Goal: Task Accomplishment & Management: Use online tool/utility

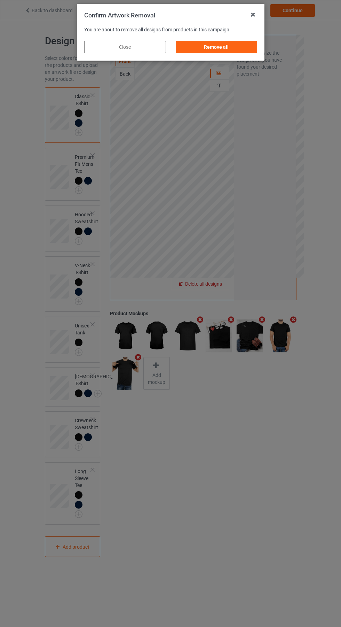
click at [220, 41] on div "Remove all" at bounding box center [216, 47] width 82 height 13
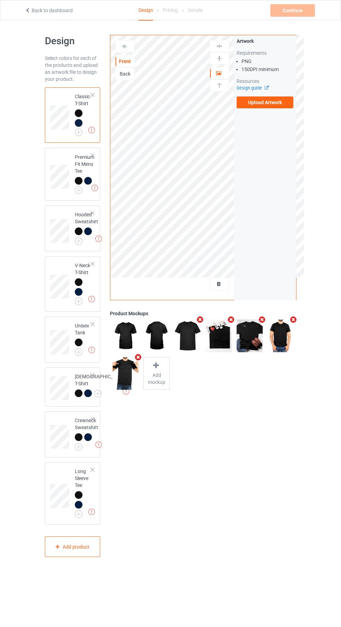
click at [284, 103] on label "Upload Artwork" at bounding box center [265, 102] width 57 height 12
click at [0, 0] on input "Upload Artwork" at bounding box center [0, 0] width 0 height 0
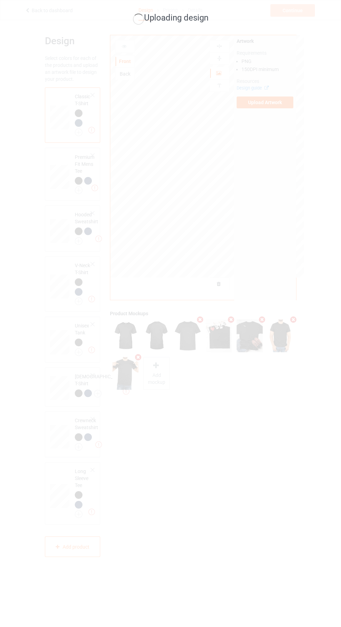
click at [289, 464] on div "Uploading design" at bounding box center [170, 313] width 341 height 627
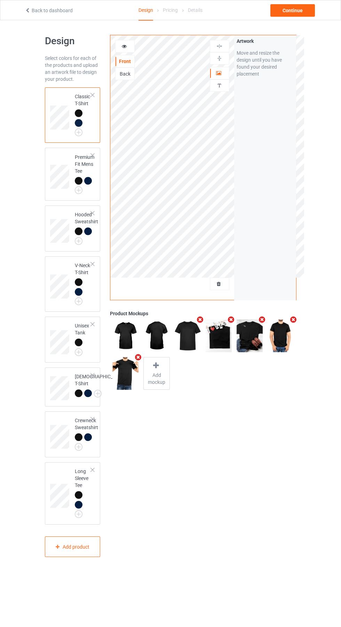
click at [124, 45] on icon at bounding box center [124, 45] width 6 height 5
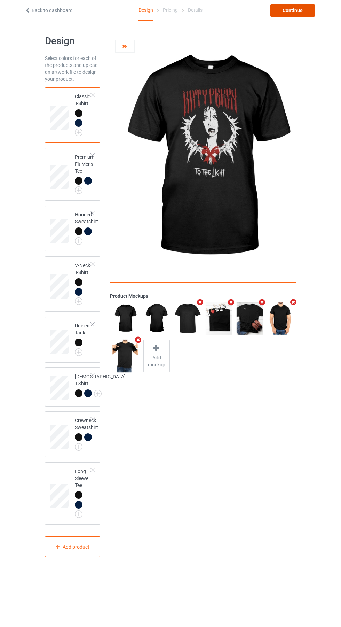
click at [294, 10] on div "Continue" at bounding box center [292, 10] width 45 height 13
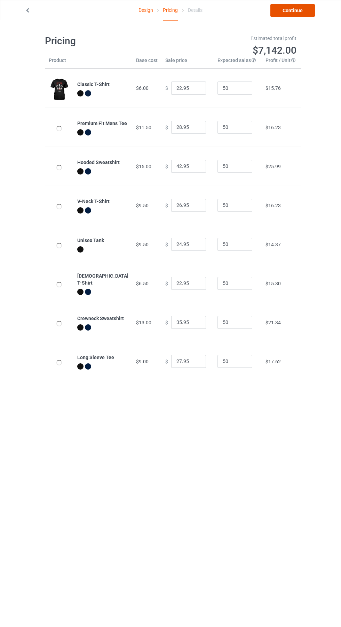
click at [296, 12] on link "Continue" at bounding box center [292, 10] width 45 height 13
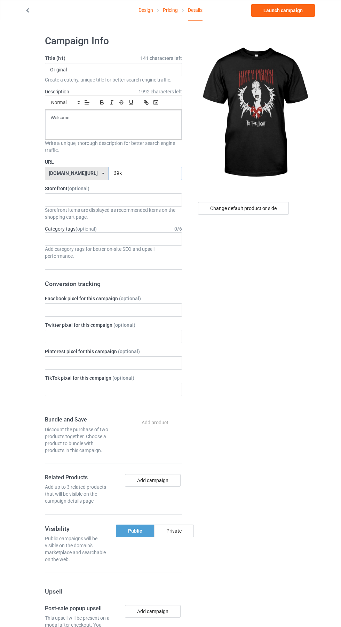
click at [135, 174] on input "39k" at bounding box center [145, 173] width 73 height 13
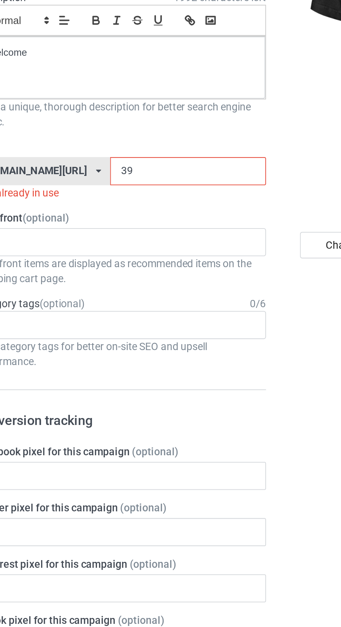
type input "3"
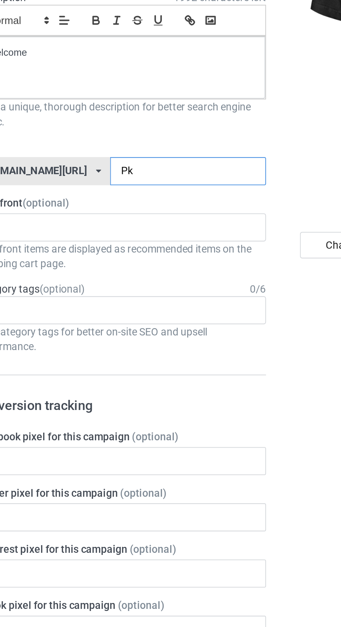
type input "Pkb"
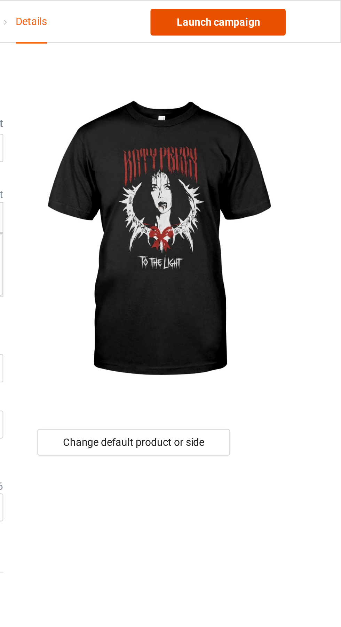
click at [297, 10] on link "Launch campaign" at bounding box center [283, 10] width 64 height 13
